Goal: Information Seeking & Learning: Learn about a topic

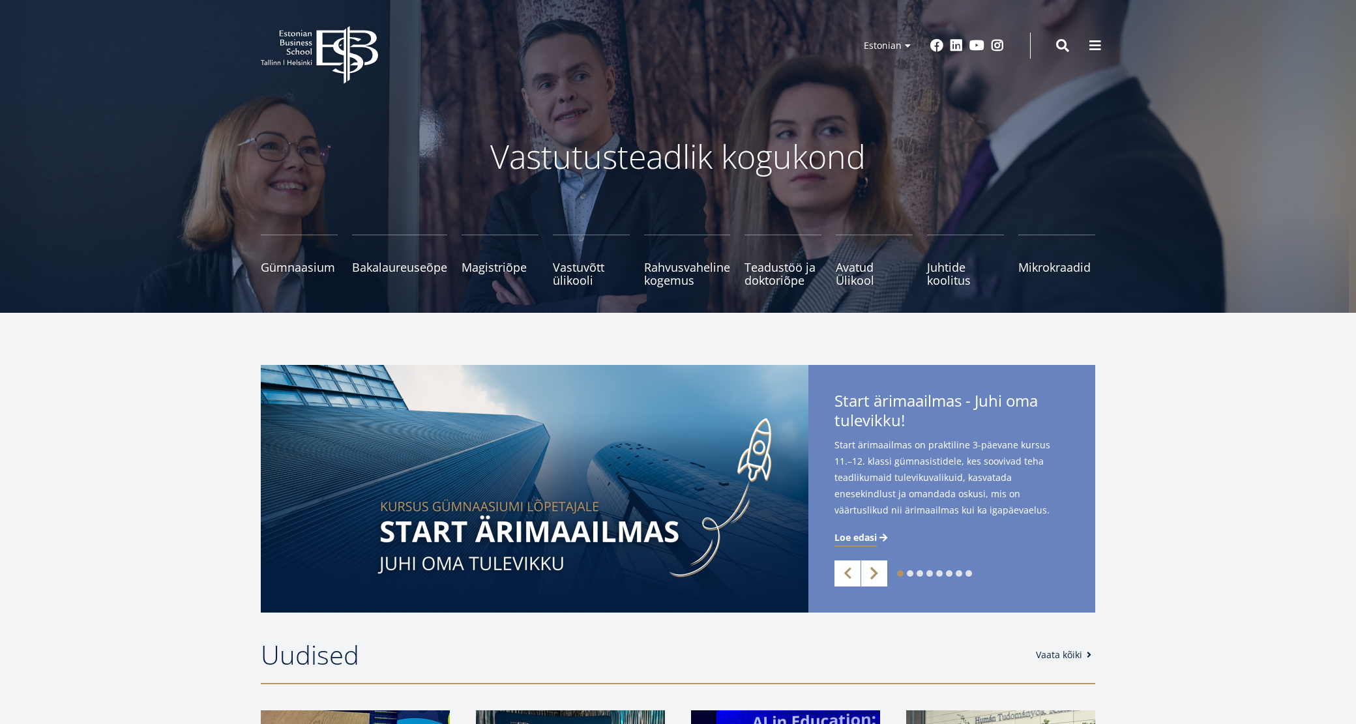
click at [885, 573] on link "Next" at bounding box center [874, 574] width 26 height 26
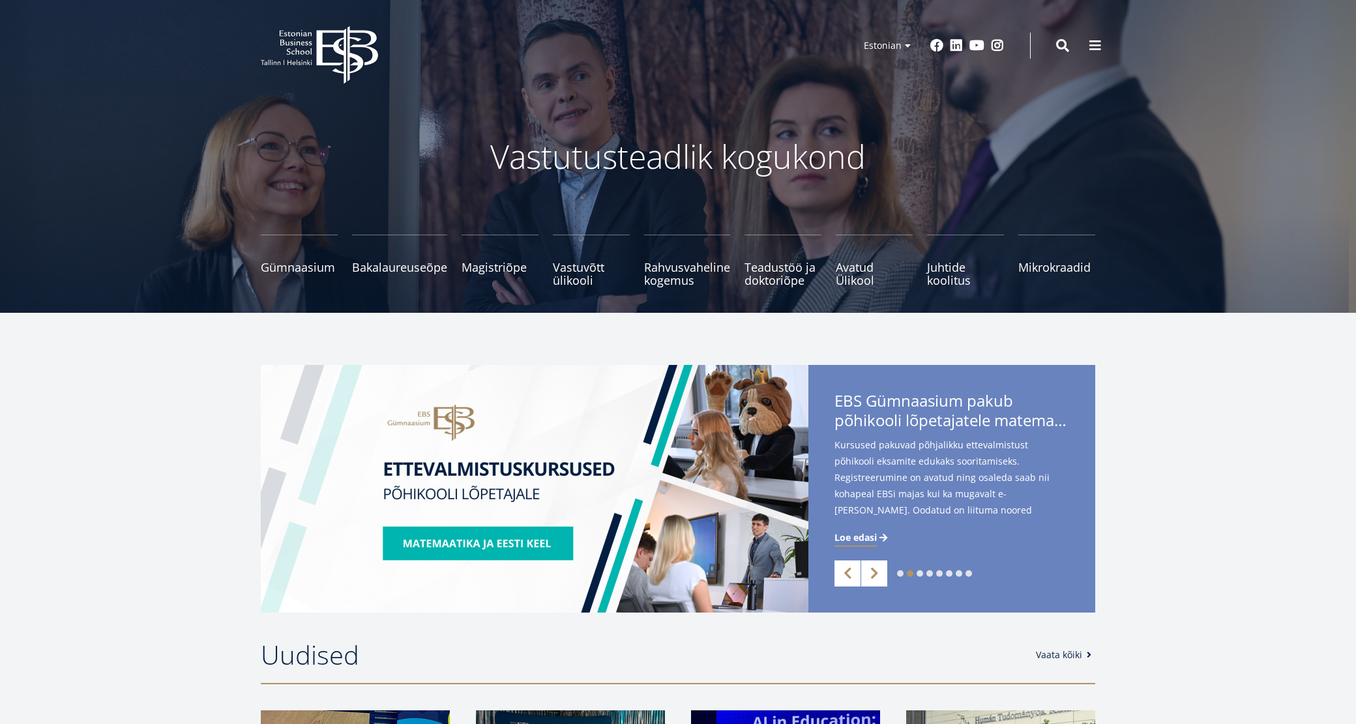
click at [857, 385] on div "EBS Gümnaasium pakub põhikooli lõpetajatele matemaatika- ja eesti keele kursuse…" at bounding box center [952, 494] width 287 height 258
click at [861, 400] on span "EBS Gümnaasium pakub põhikooli lõpetajatele matemaatika- ja eesti keele kursuse…" at bounding box center [952, 412] width 235 height 43
click at [852, 537] on span "Loe edasi" at bounding box center [856, 537] width 42 height 13
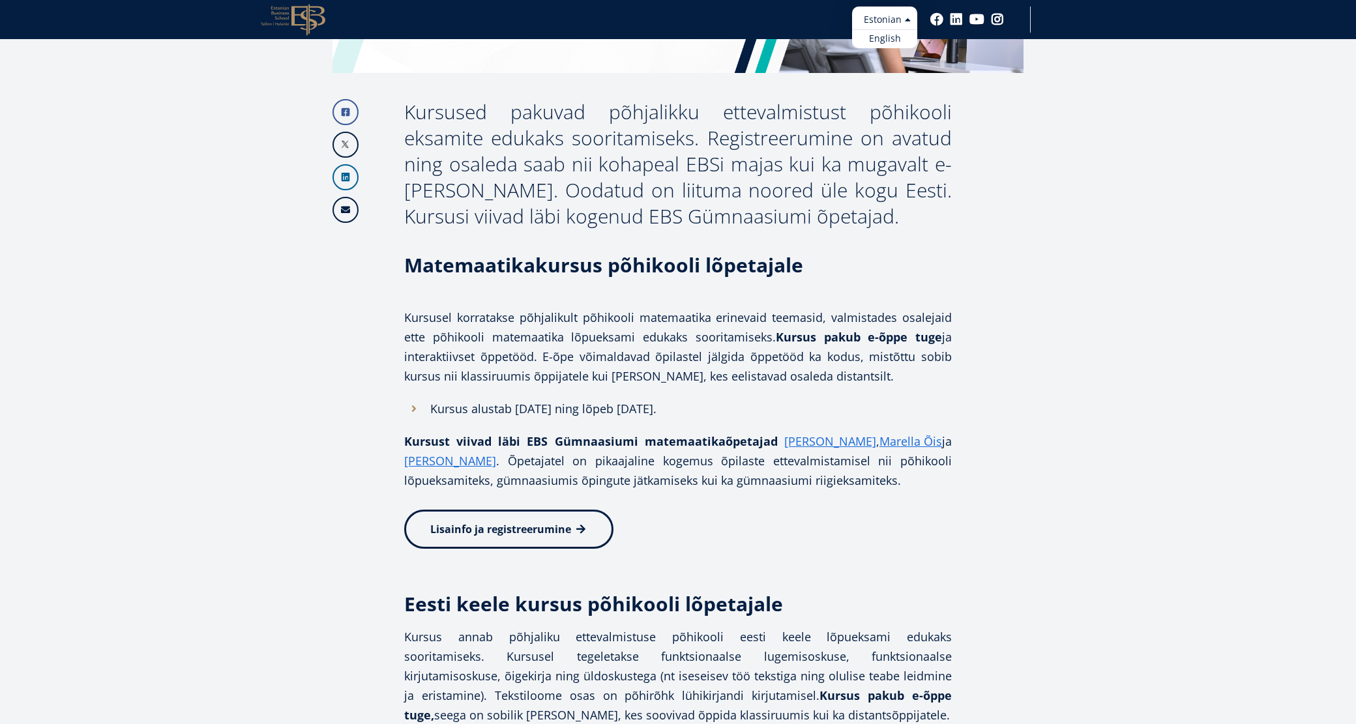
scroll to position [608, 0]
